Goal: Information Seeking & Learning: Understand process/instructions

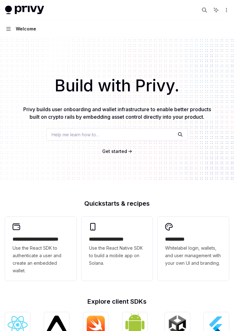
click at [3, 31] on button "Navigation Welcome" at bounding box center [117, 29] width 234 height 18
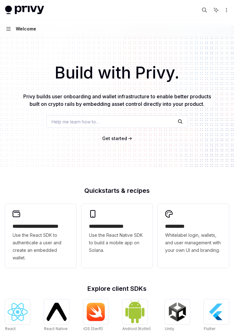
type textarea "*"
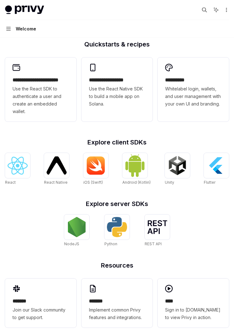
scroll to position [159, 0]
click at [58, 161] on img at bounding box center [57, 166] width 20 height 18
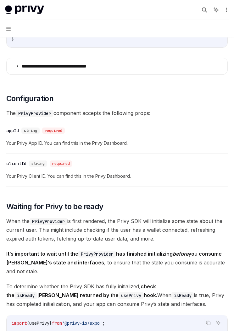
scroll to position [273, 0]
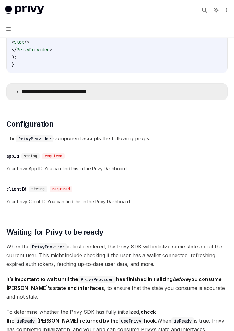
click at [24, 94] on p "**********" at bounding box center [64, 92] width 85 height 6
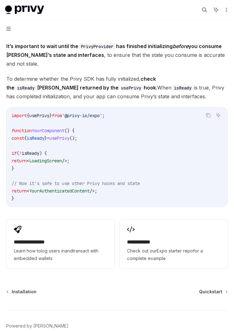
scroll to position [902, 0]
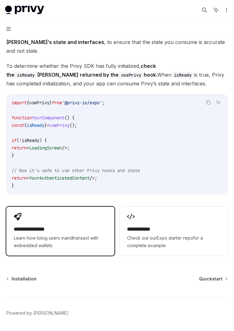
click at [56, 209] on div "**********" at bounding box center [60, 231] width 108 height 49
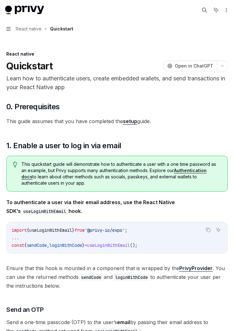
click at [5, 31] on button "Navigation React native Quickstart" at bounding box center [117, 29] width 234 height 18
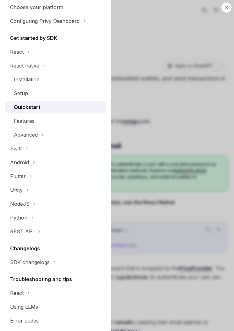
scroll to position [61, 0]
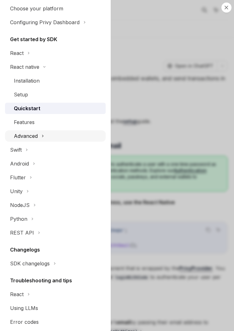
click at [92, 138] on div "Advanced" at bounding box center [55, 135] width 101 height 11
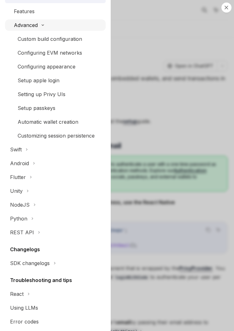
scroll to position [172, 0]
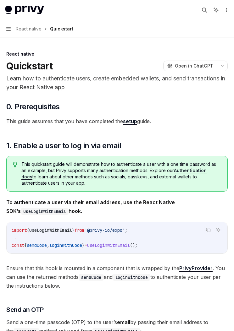
click at [6, 30] on button "Navigation React native Quickstart" at bounding box center [117, 29] width 234 height 18
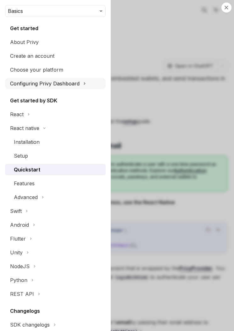
click at [23, 85] on div "Configuring Privy Dashboard" at bounding box center [44, 84] width 69 height 8
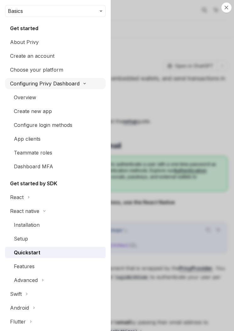
click at [18, 82] on div "Configuring Privy Dashboard" at bounding box center [44, 84] width 69 height 8
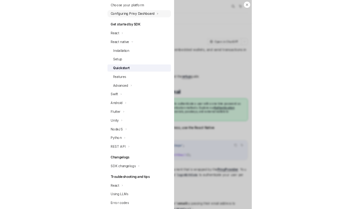
scroll to position [61, 0]
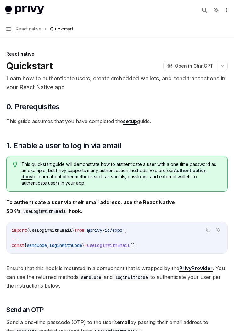
click at [227, 9] on icon "More actions" at bounding box center [226, 10] width 5 height 5
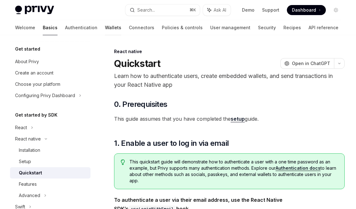
click at [105, 28] on link "Wallets" at bounding box center [113, 27] width 16 height 15
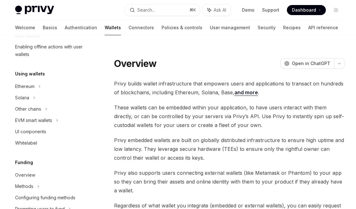
scroll to position [145, 0]
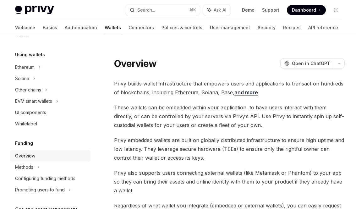
click at [26, 153] on div "Overview" at bounding box center [25, 156] width 20 height 8
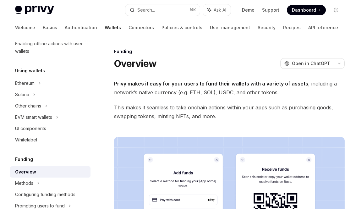
scroll to position [128, 0]
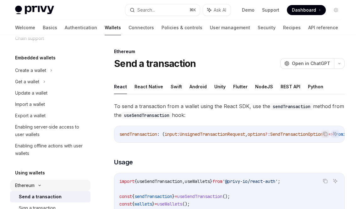
scroll to position [28, 0]
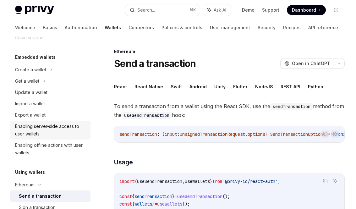
click at [28, 131] on div "Enabling server-side access to user wallets" at bounding box center [51, 130] width 72 height 15
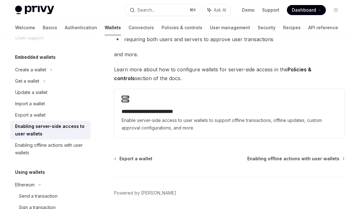
scroll to position [152, 0]
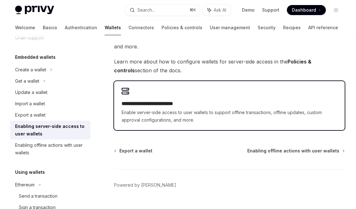
click at [234, 99] on div "**********" at bounding box center [229, 105] width 231 height 49
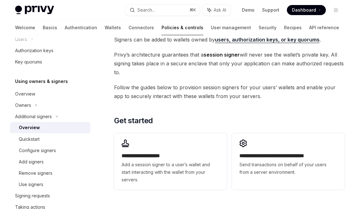
scroll to position [132, 0]
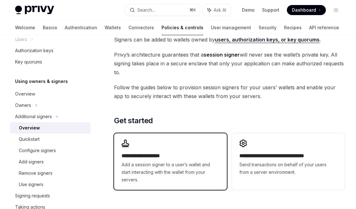
click at [218, 140] on div "**********" at bounding box center [170, 161] width 113 height 57
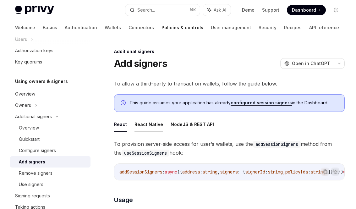
click at [144, 124] on button "React Native" at bounding box center [149, 124] width 29 height 15
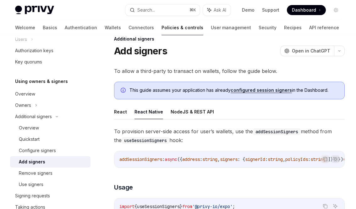
scroll to position [12, 0]
click at [234, 91] on link "configured session signers" at bounding box center [261, 91] width 61 height 6
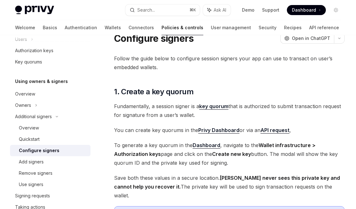
scroll to position [25, 0]
click at [33, 140] on div "Quickstart" at bounding box center [29, 140] width 21 height 8
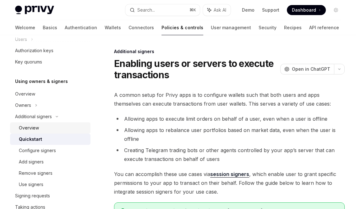
click at [22, 125] on div "Overview" at bounding box center [29, 128] width 20 height 8
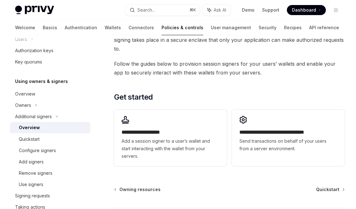
scroll to position [163, 0]
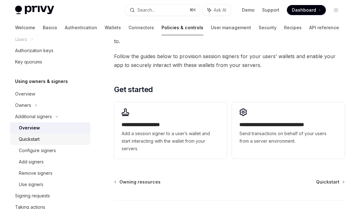
click at [26, 140] on div "Quickstart" at bounding box center [29, 140] width 21 height 8
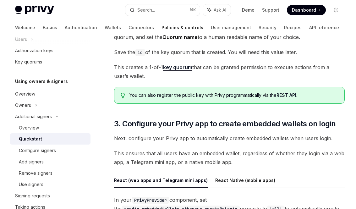
scroll to position [529, 0]
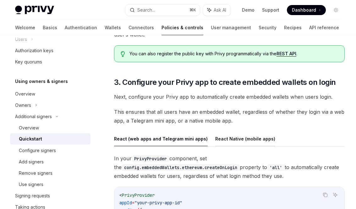
click at [234, 138] on button "React Native (mobile apps)" at bounding box center [245, 139] width 60 height 15
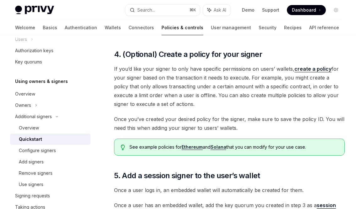
scroll to position [839, 0]
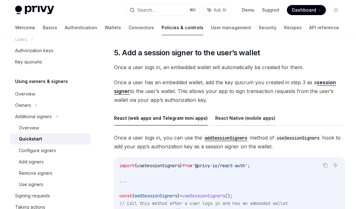
click at [234, 114] on button "React Native (mobile apps)" at bounding box center [245, 118] width 60 height 15
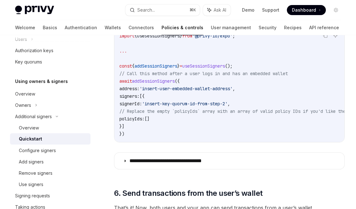
scroll to position [1094, 0]
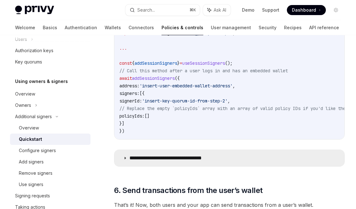
click at [228, 161] on summary "**********" at bounding box center [229, 158] width 230 height 16
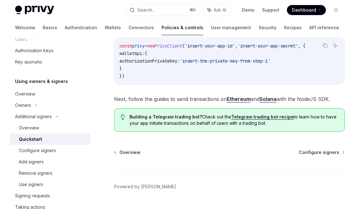
scroll to position [1777, 0]
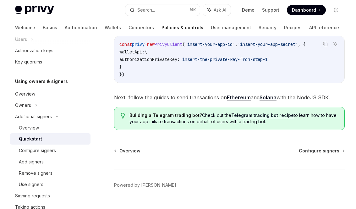
click at [234, 100] on link "Ethereum" at bounding box center [239, 98] width 24 height 7
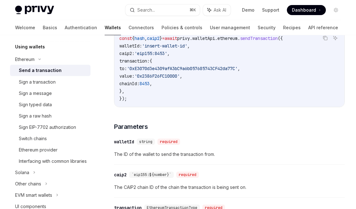
scroll to position [161, 0]
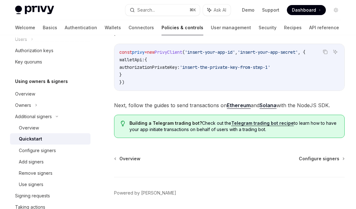
scroll to position [1857, 0]
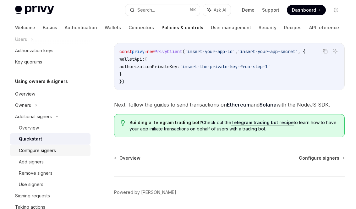
click at [36, 151] on div "Configure signers" at bounding box center [37, 151] width 37 height 8
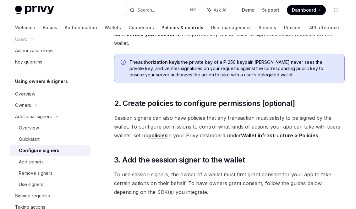
scroll to position [238, 0]
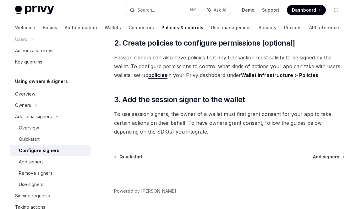
type textarea "*"
